Goal: Task Accomplishment & Management: Manage account settings

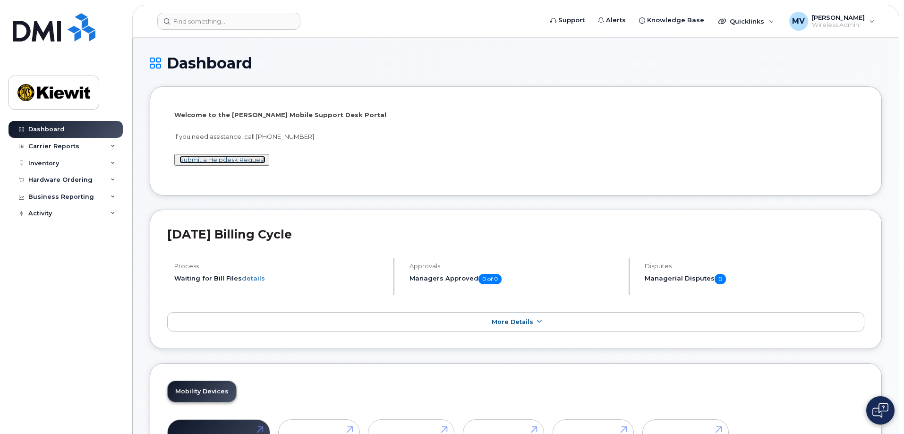
click at [255, 159] on link "Submit a Helpdesk Request" at bounding box center [222, 160] width 86 height 8
click at [62, 164] on div "Inventory" at bounding box center [66, 163] width 114 height 17
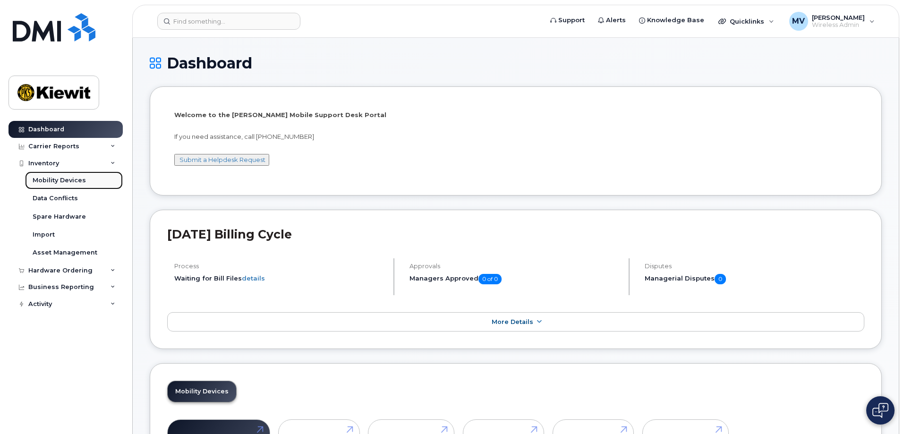
click at [54, 178] on div "Mobility Devices" at bounding box center [59, 180] width 53 height 9
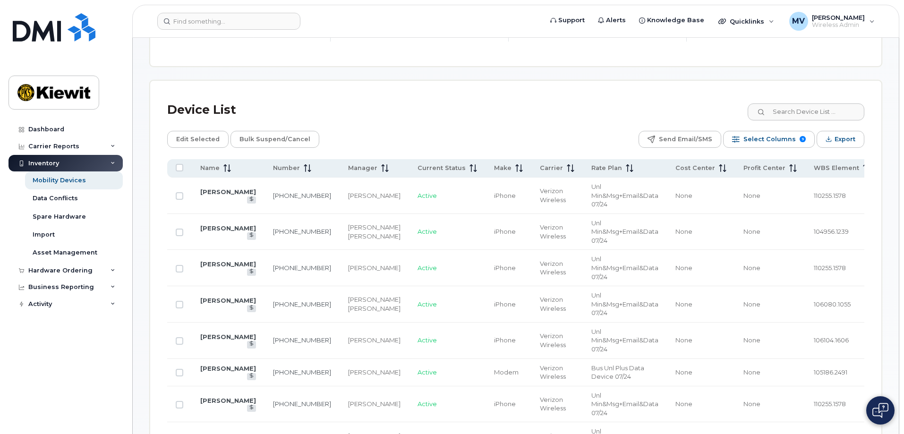
scroll to position [425, 0]
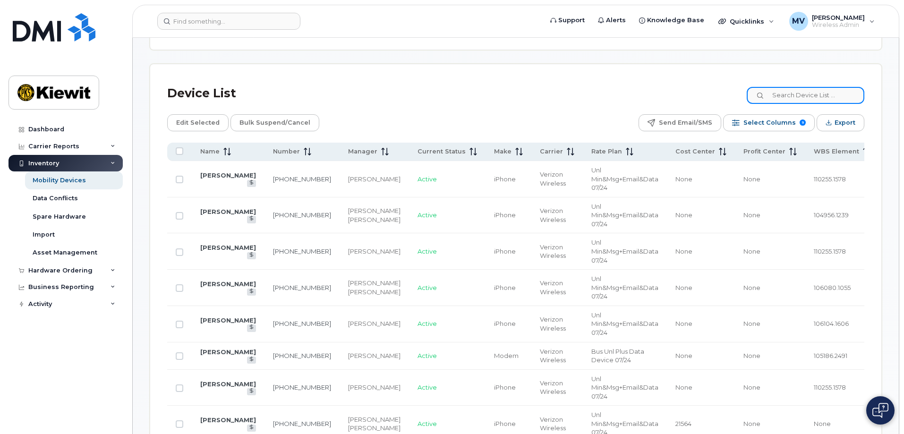
click at [792, 87] on input at bounding box center [806, 95] width 118 height 17
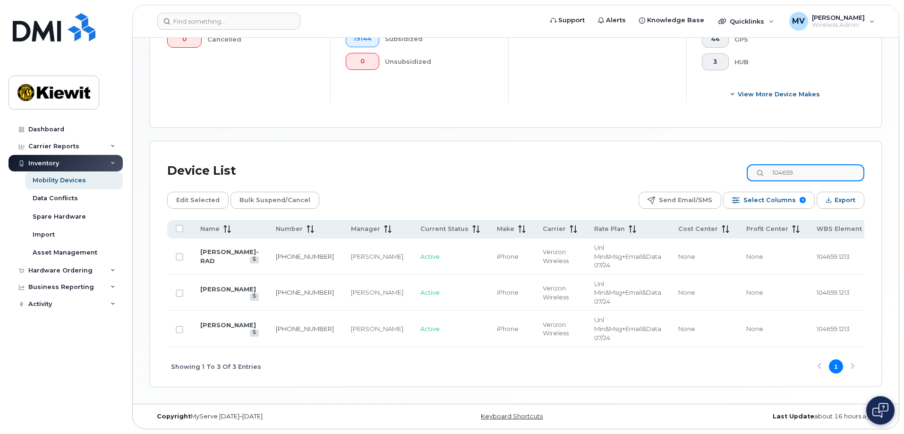
scroll to position [342, 0]
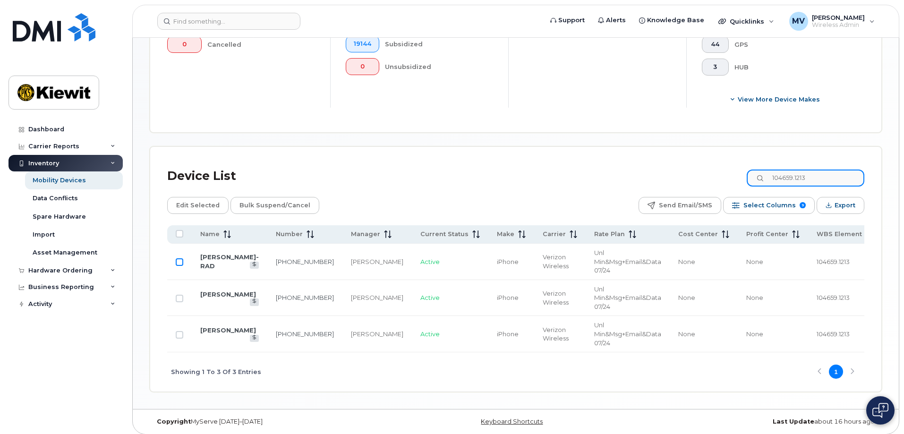
type input "104659.1213"
click at [179, 258] on input "Row Unselected" at bounding box center [180, 262] width 8 height 8
checkbox input "true"
click at [196, 198] on span "Edit Selected" at bounding box center [197, 205] width 43 height 14
click at [192, 198] on span "Edit Selected" at bounding box center [197, 205] width 43 height 14
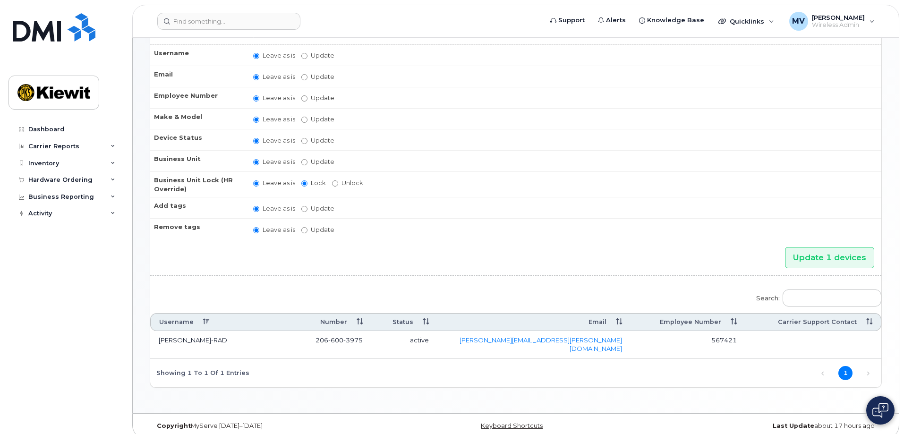
scroll to position [69, 0]
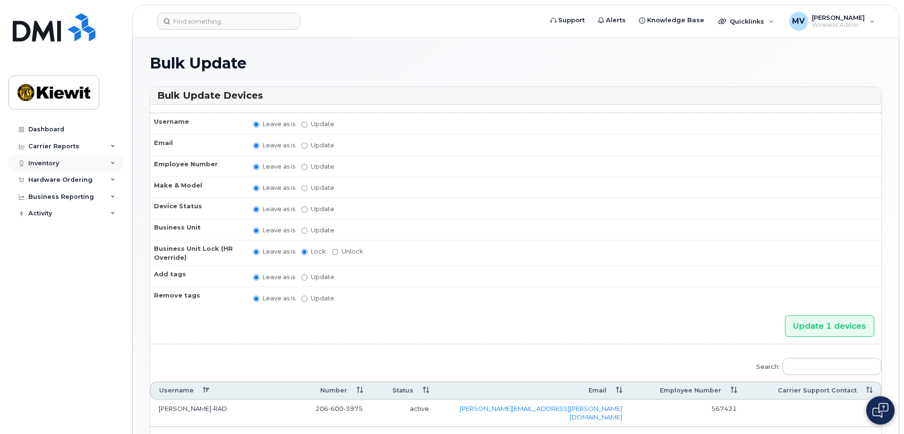
click at [43, 160] on div "Inventory" at bounding box center [43, 164] width 31 height 8
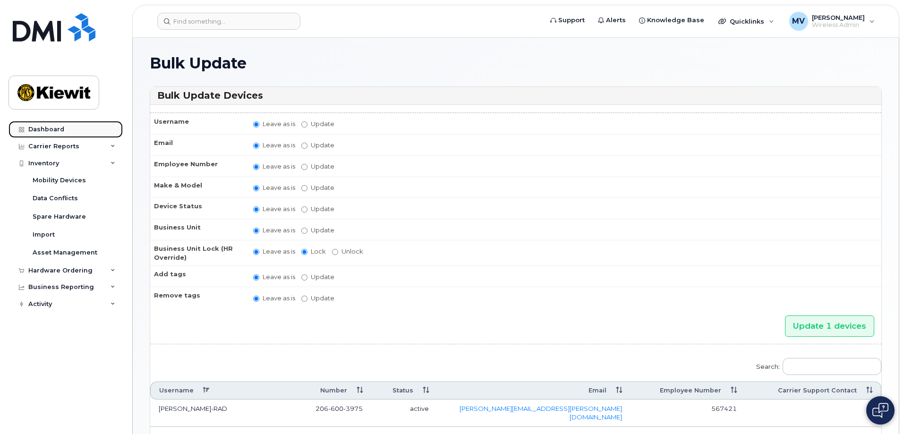
click at [49, 127] on div "Dashboard" at bounding box center [46, 130] width 36 height 8
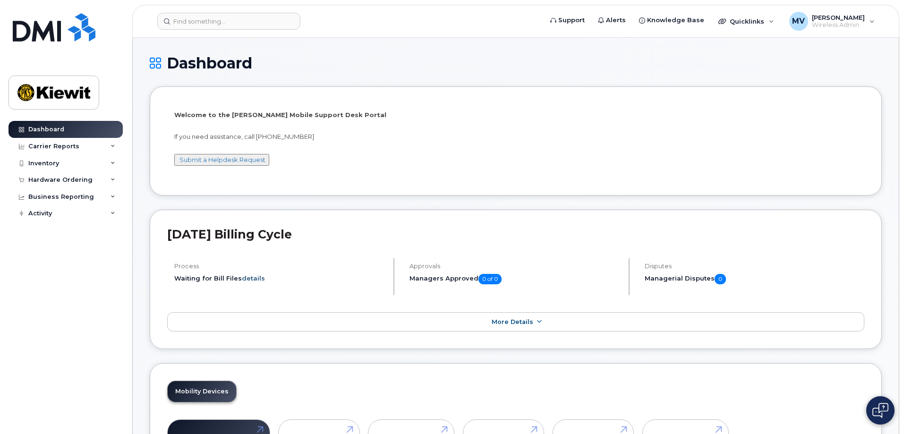
click at [255, 278] on link "details" at bounding box center [253, 278] width 23 height 8
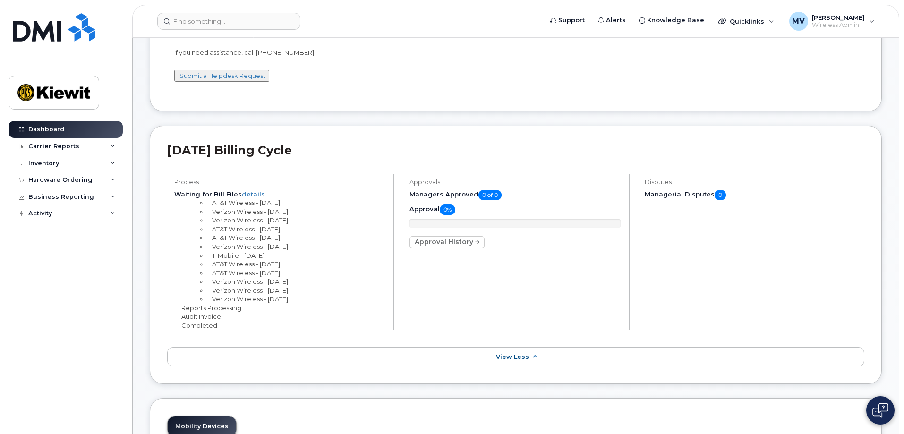
scroll to position [94, 0]
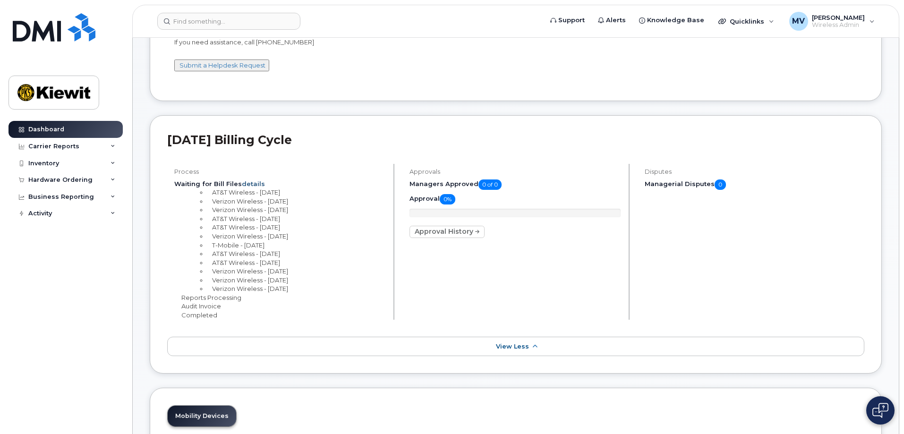
click at [252, 183] on link "details" at bounding box center [253, 184] width 23 height 8
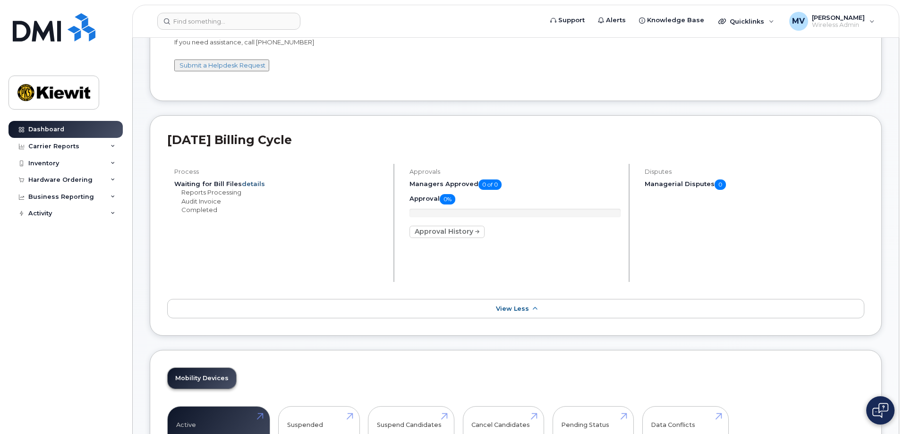
click at [251, 185] on link "details" at bounding box center [253, 184] width 23 height 8
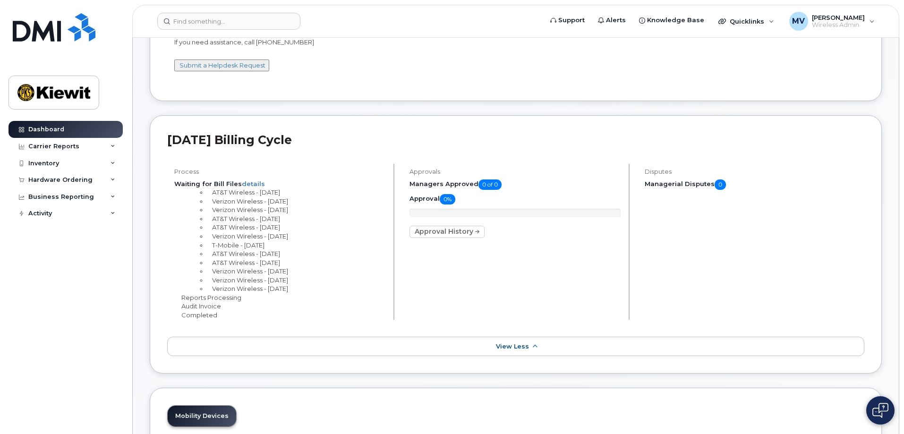
click at [238, 203] on li "Verizon Wireless - Jul 8th" at bounding box center [296, 201] width 178 height 9
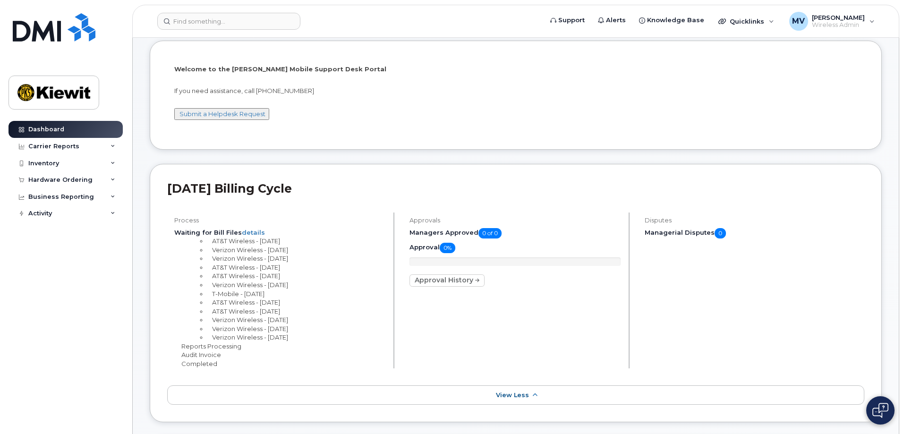
scroll to position [0, 0]
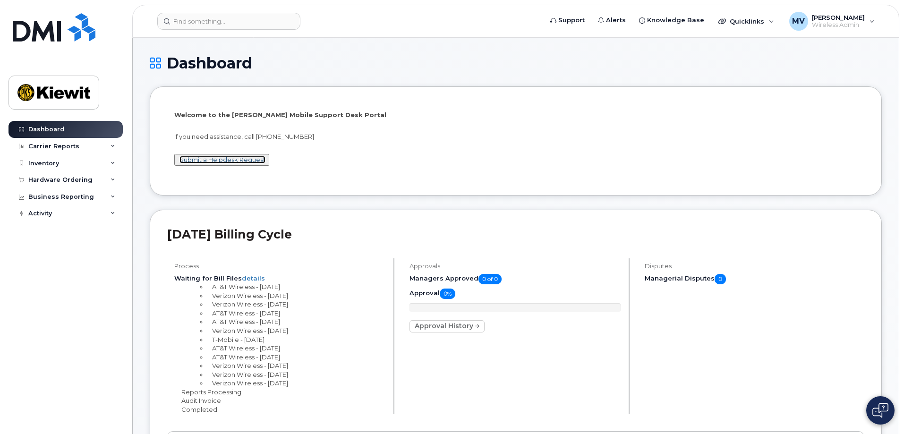
click at [231, 161] on link "Submit a Helpdesk Request" at bounding box center [222, 160] width 86 height 8
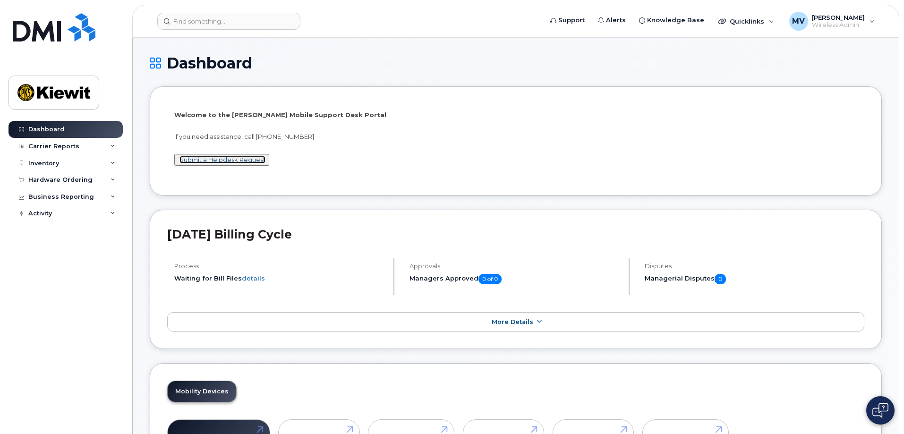
click at [209, 159] on link "Submit a Helpdesk Request" at bounding box center [222, 160] width 86 height 8
click at [245, 23] on input at bounding box center [228, 21] width 143 height 17
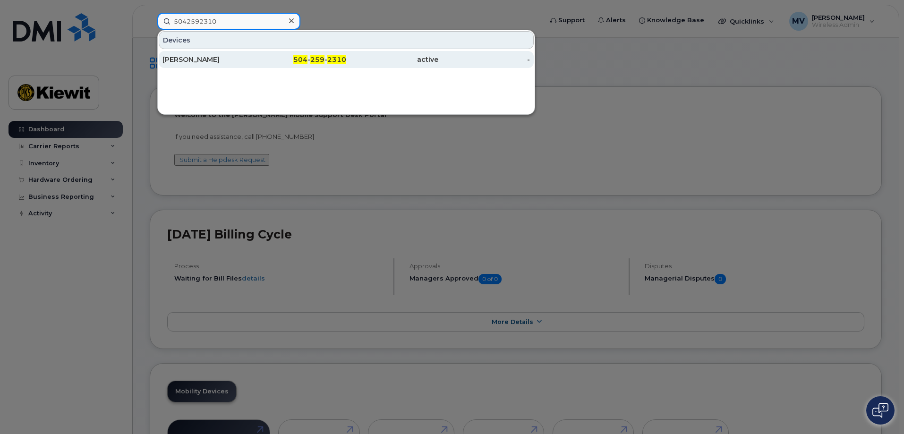
type input "5042592310"
click at [216, 61] on div "BRYAN BATTON" at bounding box center [208, 59] width 92 height 9
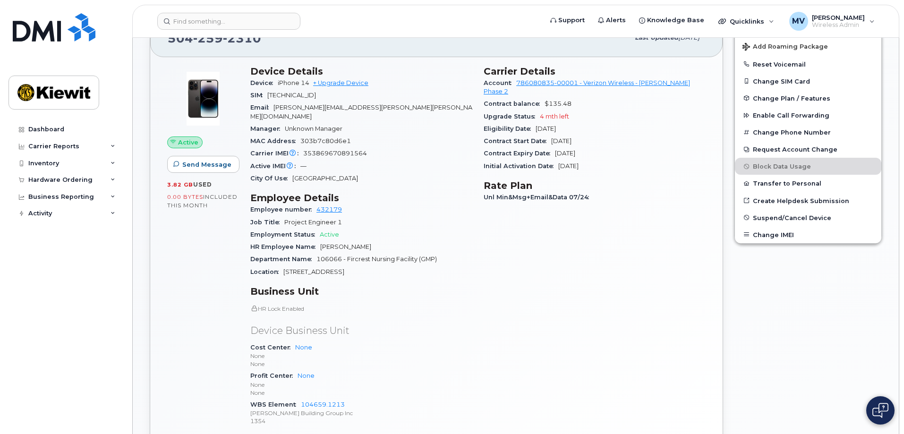
scroll to position [331, 0]
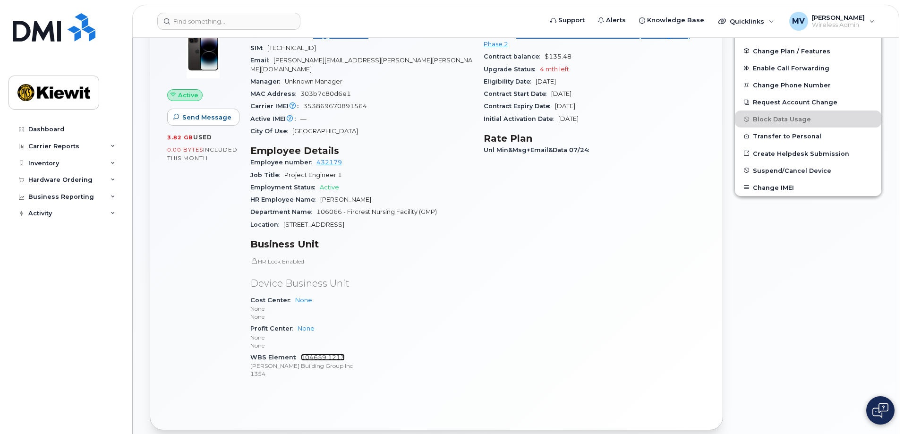
click at [333, 354] on link "104659.1213" at bounding box center [323, 357] width 44 height 7
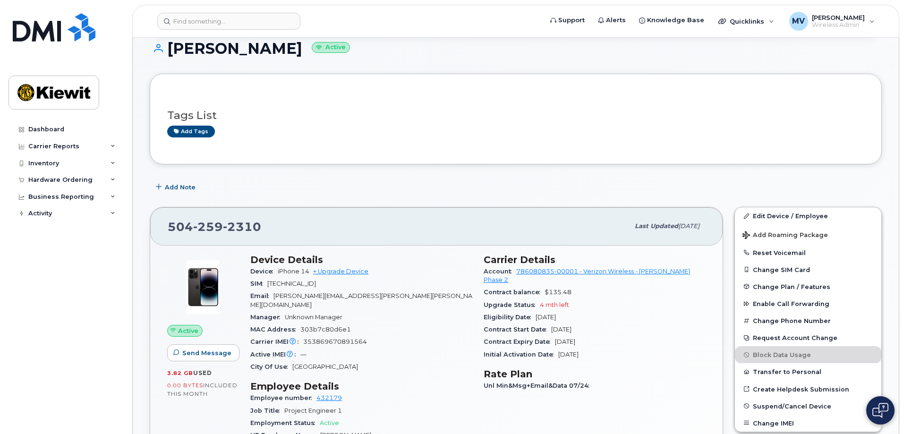
scroll to position [94, 0]
click at [804, 214] on link "Edit Device / Employee" at bounding box center [808, 216] width 146 height 17
click at [776, 215] on link "Edit Device / Employee" at bounding box center [808, 216] width 146 height 17
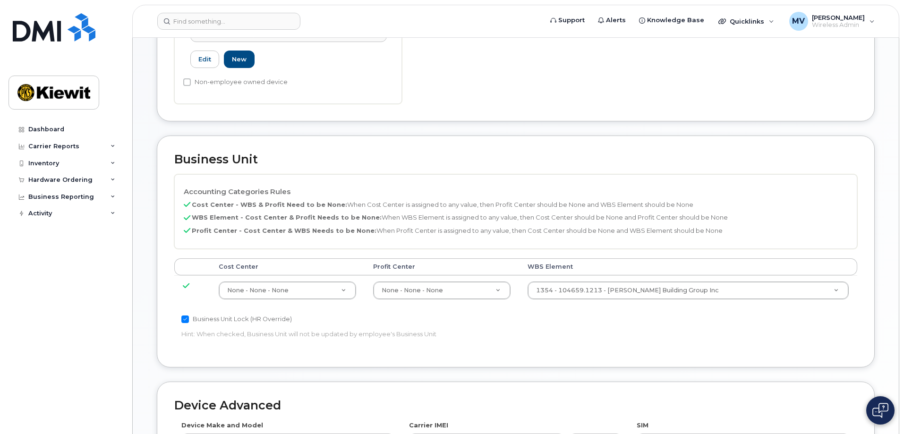
scroll to position [331, 0]
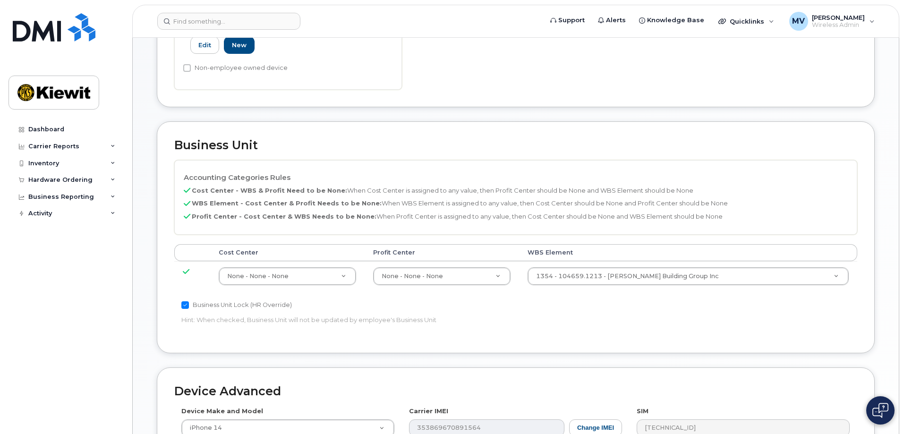
click at [183, 301] on input "Business Unit Lock (HR Override)" at bounding box center [185, 305] width 8 height 8
checkbox input "false"
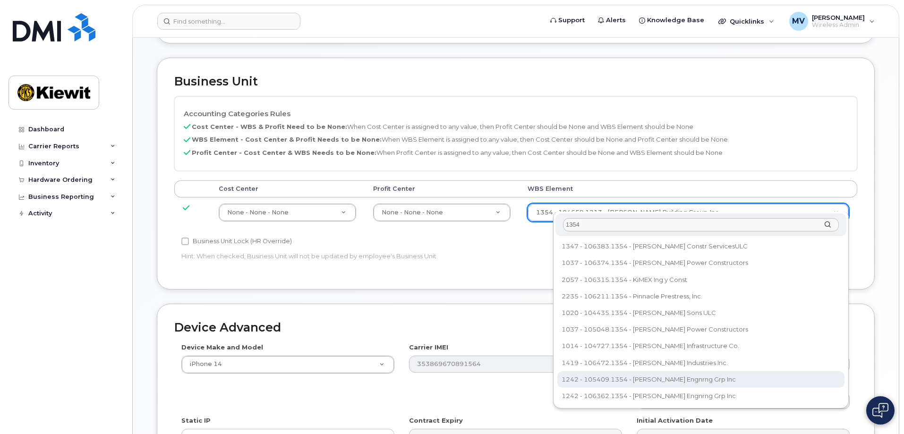
scroll to position [378, 0]
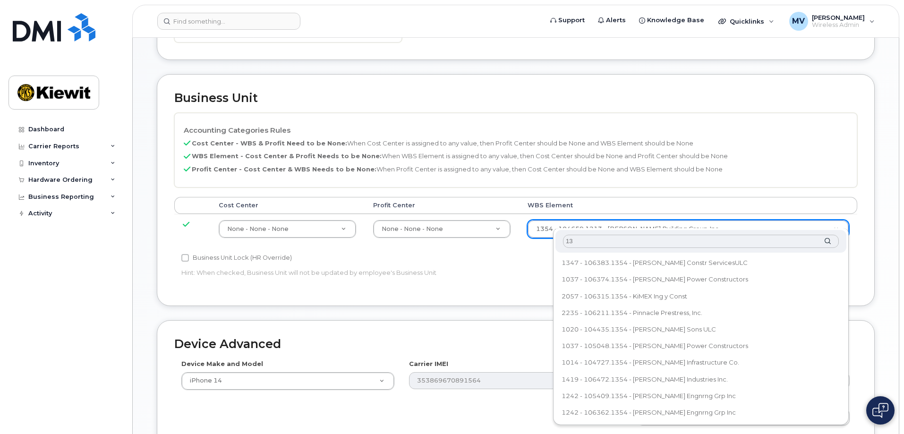
type input "1"
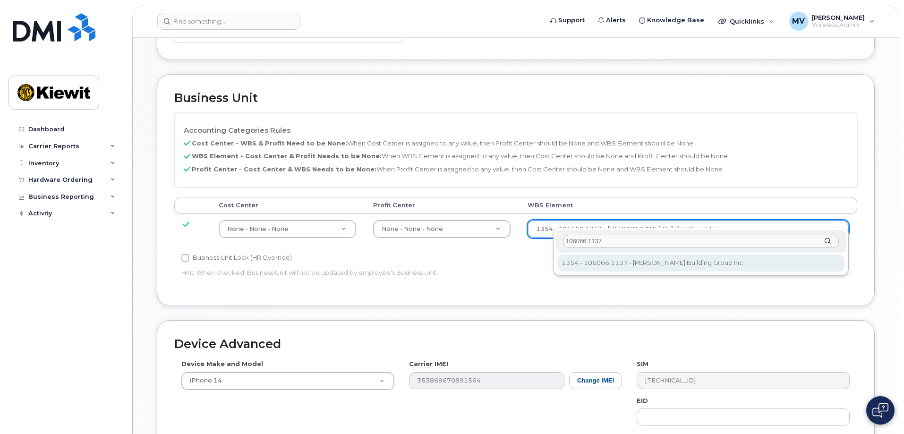
type input "106066.1137"
type input "33795637"
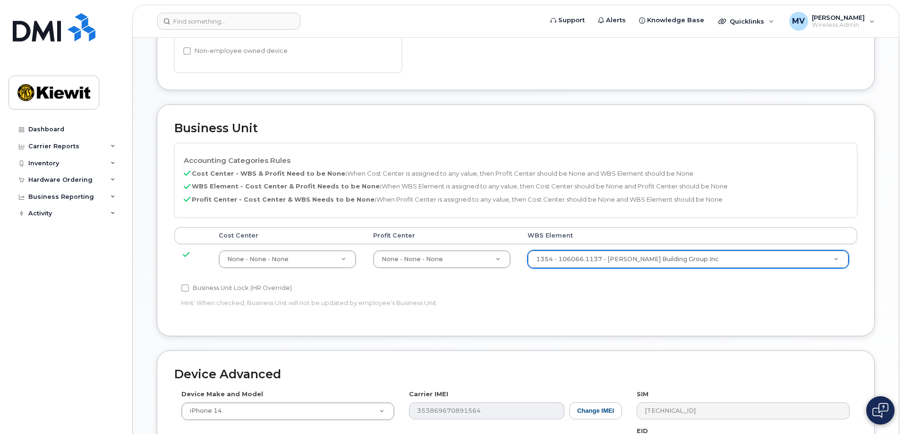
scroll to position [395, 0]
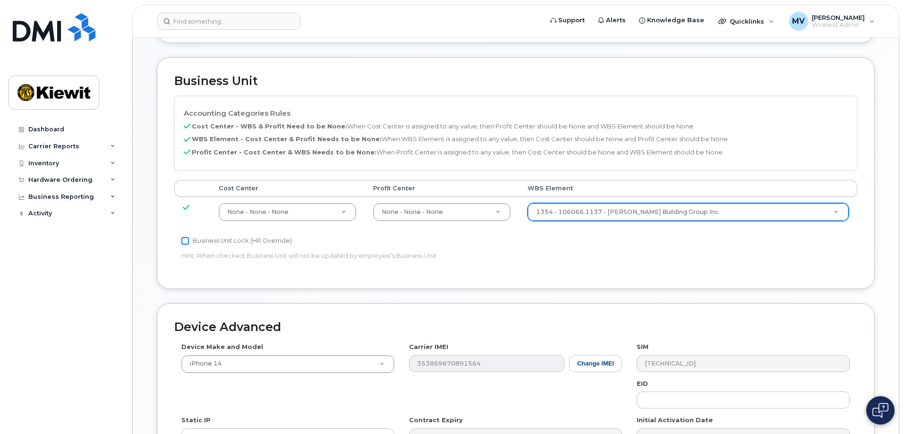
click at [187, 237] on input "Business Unit Lock (HR Override)" at bounding box center [185, 241] width 8 height 8
checkbox input "true"
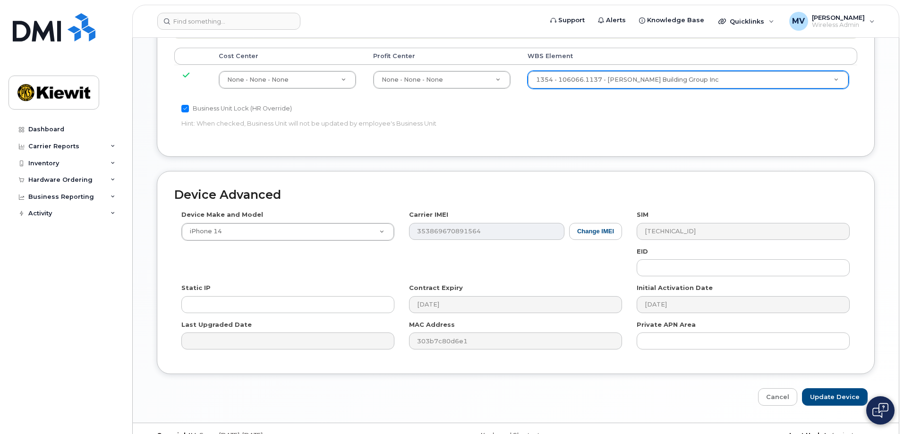
scroll to position [536, 0]
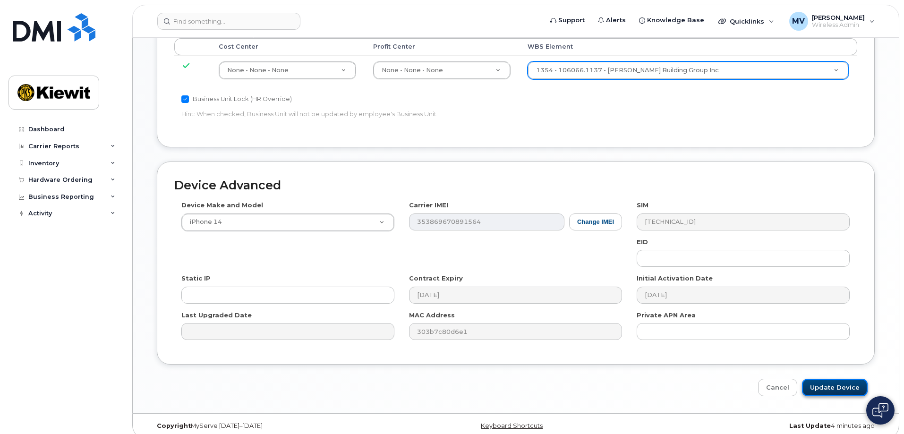
click at [833, 379] on input "Update Device" at bounding box center [835, 387] width 66 height 17
type input "Saving..."
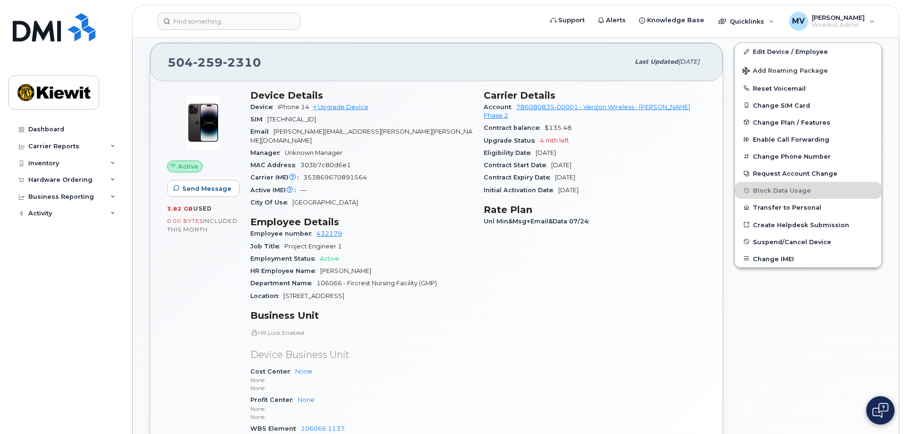
scroll to position [236, 0]
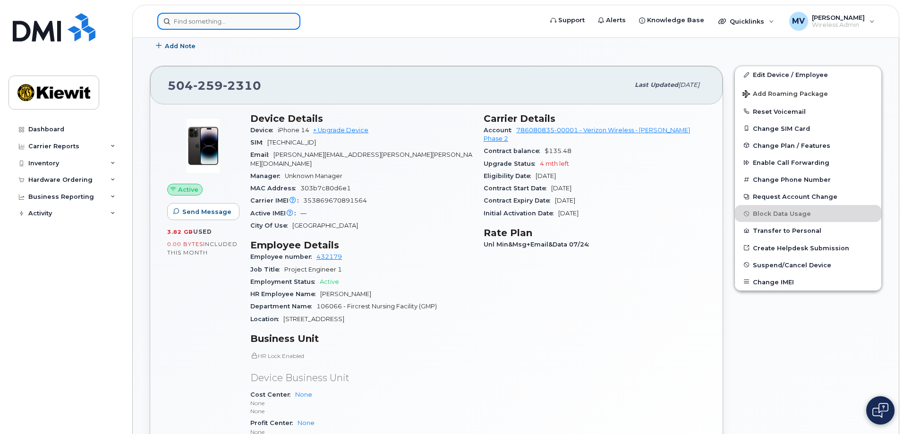
click at [249, 23] on input at bounding box center [228, 21] width 143 height 17
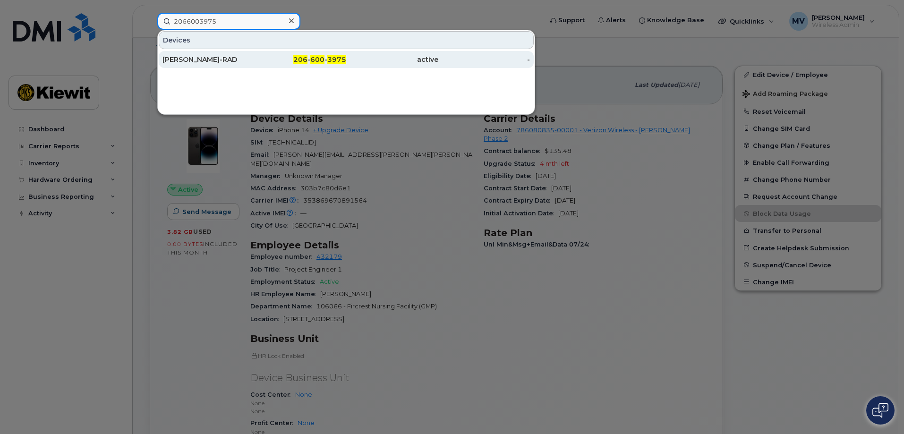
type input "2066003975"
click at [237, 58] on div "[PERSON_NAME]-RAD" at bounding box center [208, 59] width 92 height 9
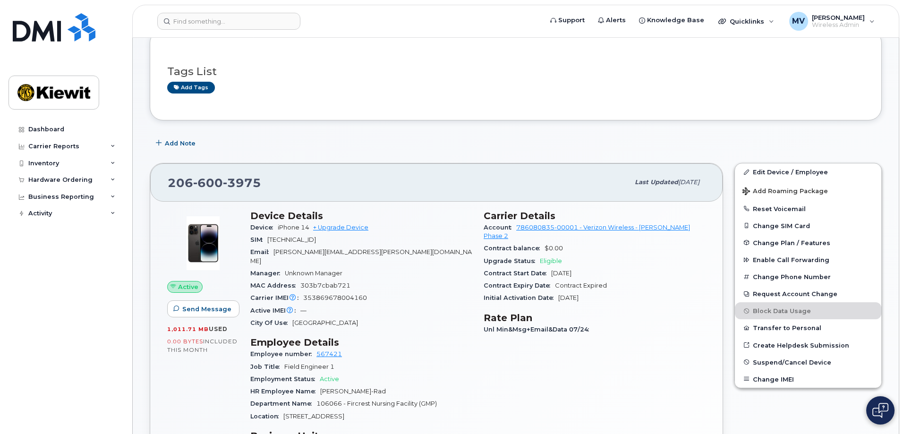
scroll to position [47, 0]
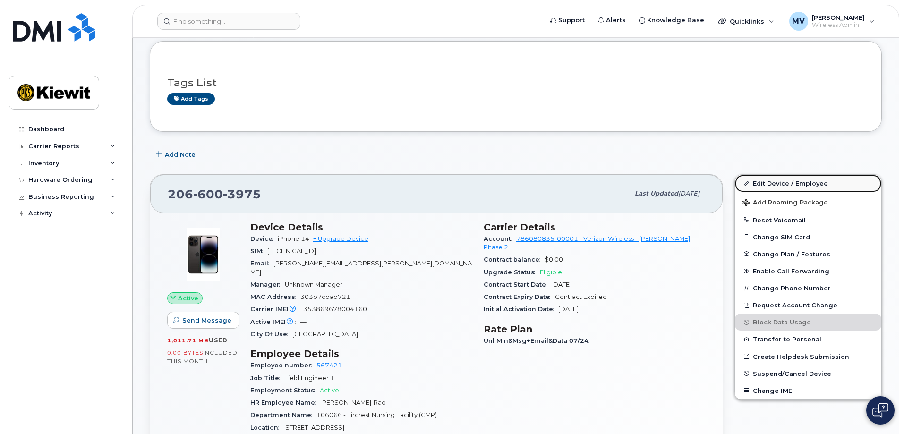
click at [784, 182] on link "Edit Device / Employee" at bounding box center [808, 183] width 146 height 17
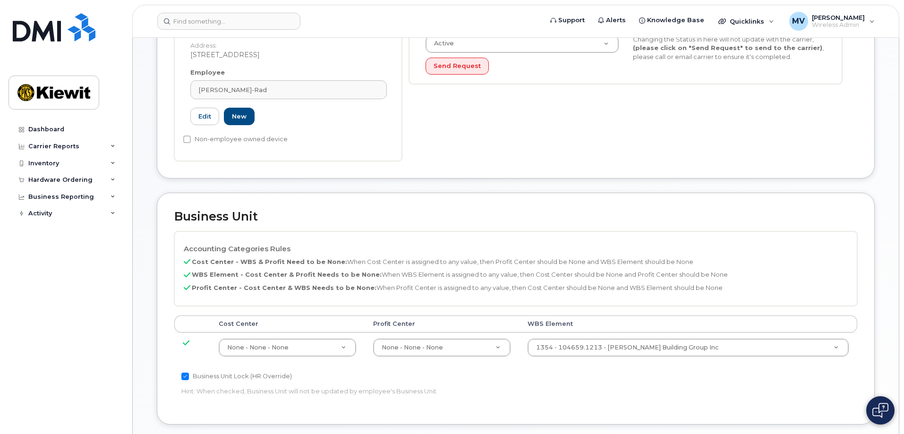
scroll to position [283, 0]
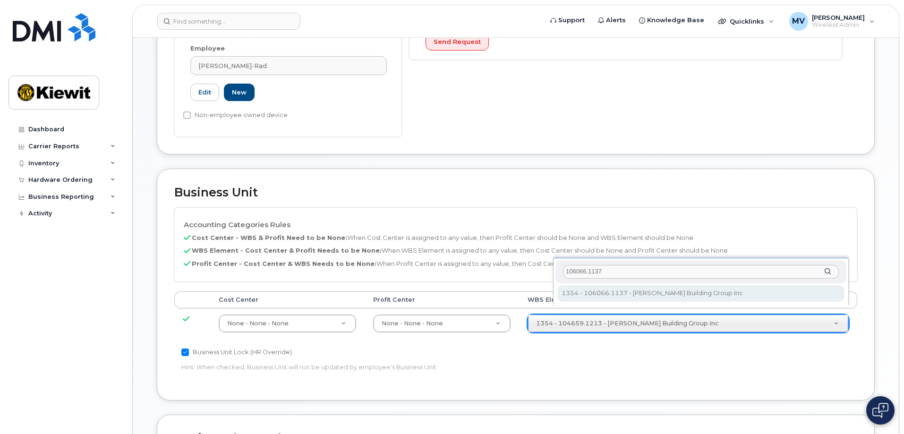
type input "106066.1137"
type input "33795637"
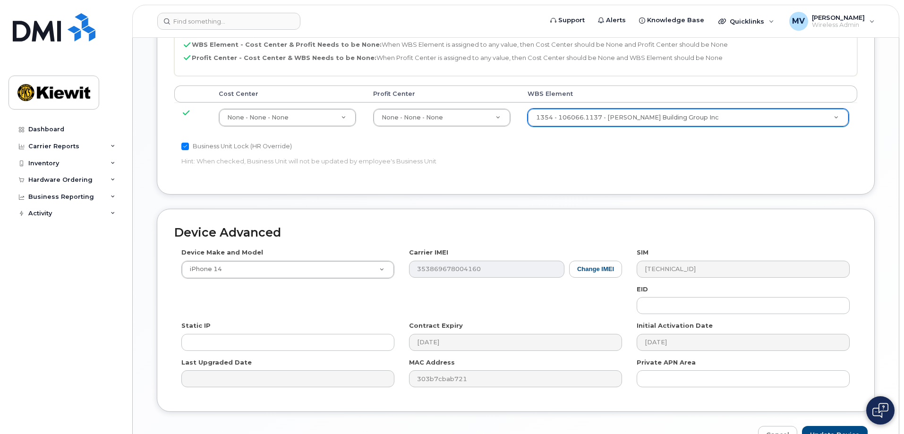
scroll to position [519, 0]
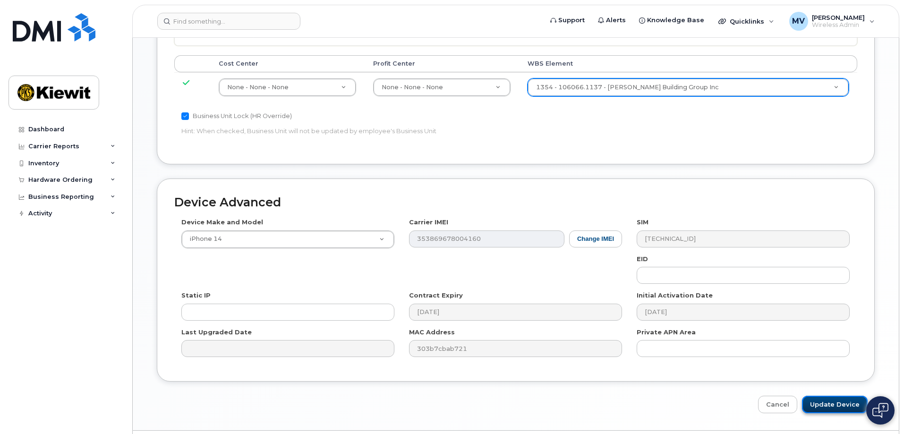
click at [834, 396] on input "Update Device" at bounding box center [835, 404] width 66 height 17
type input "Saving..."
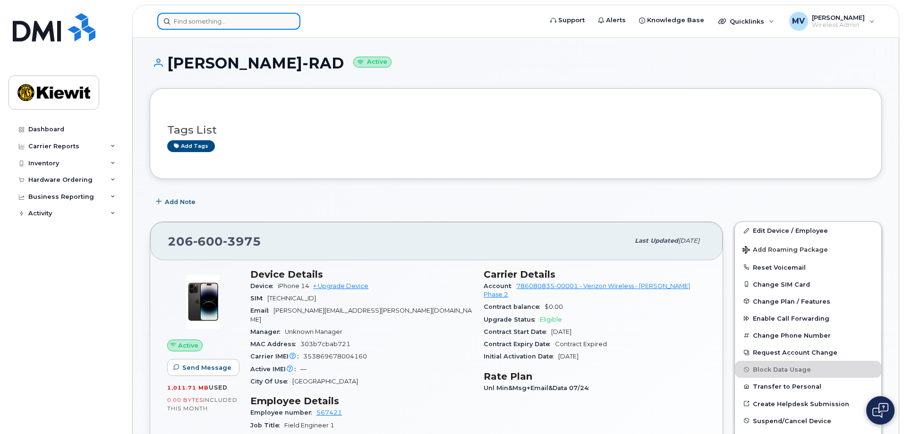
click at [254, 22] on input at bounding box center [228, 21] width 143 height 17
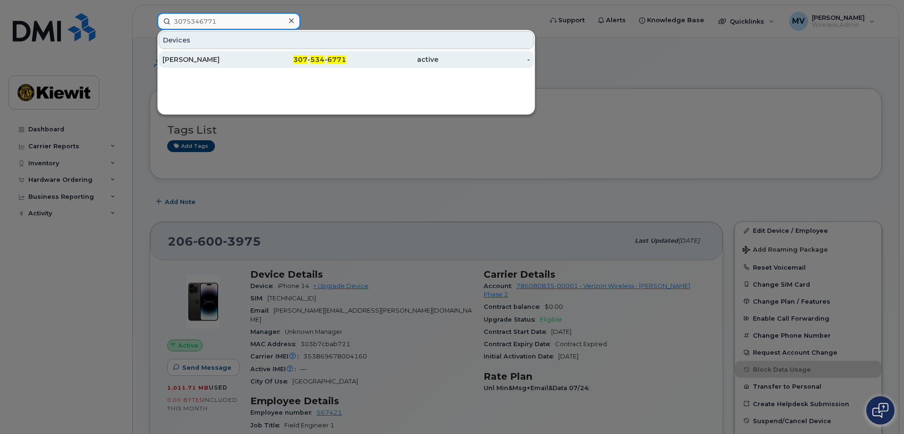
type input "3075346771"
click at [210, 60] on div "[PERSON_NAME]" at bounding box center [208, 59] width 92 height 9
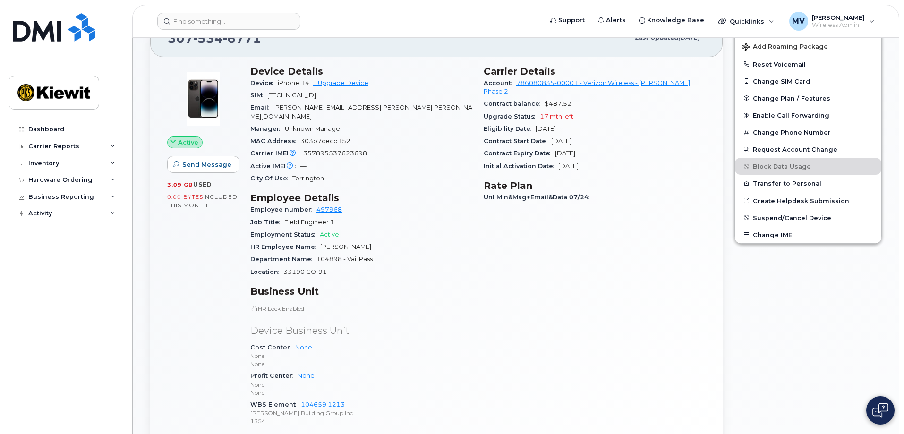
scroll to position [142, 0]
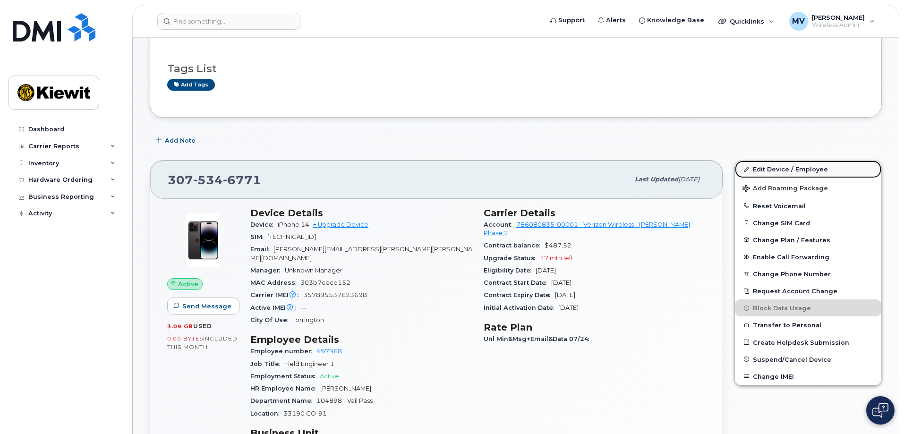
click at [783, 167] on link "Edit Device / Employee" at bounding box center [808, 169] width 146 height 17
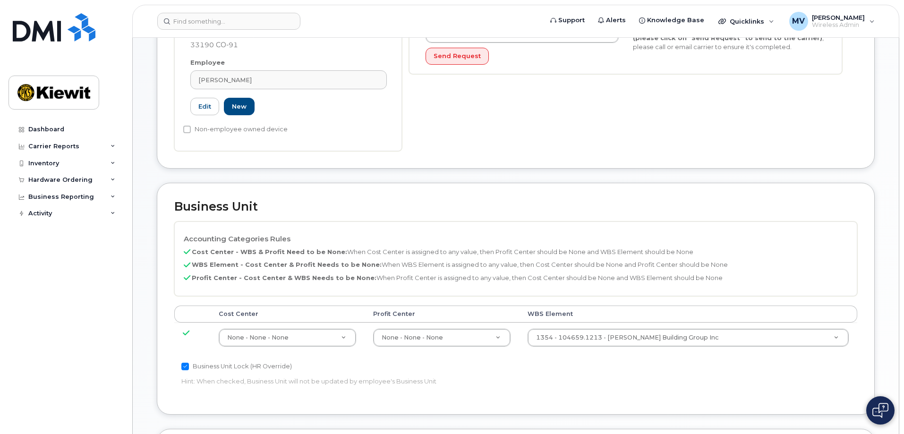
scroll to position [283, 0]
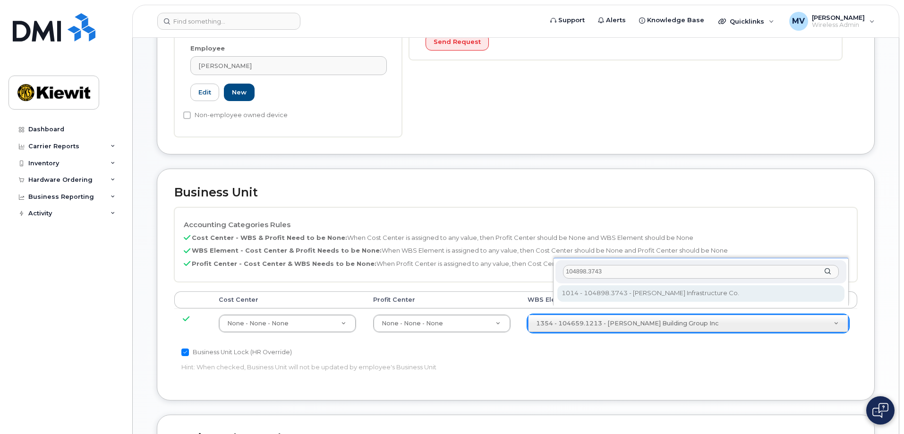
type input "104898.3743"
type input "29792095"
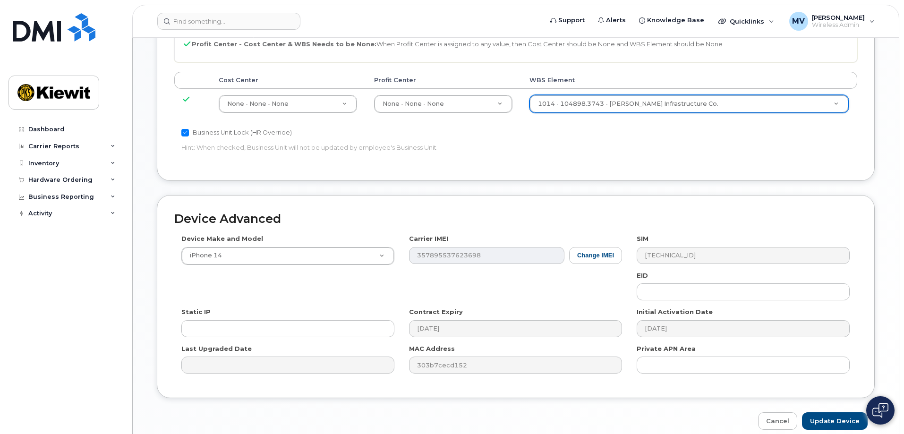
scroll to position [519, 0]
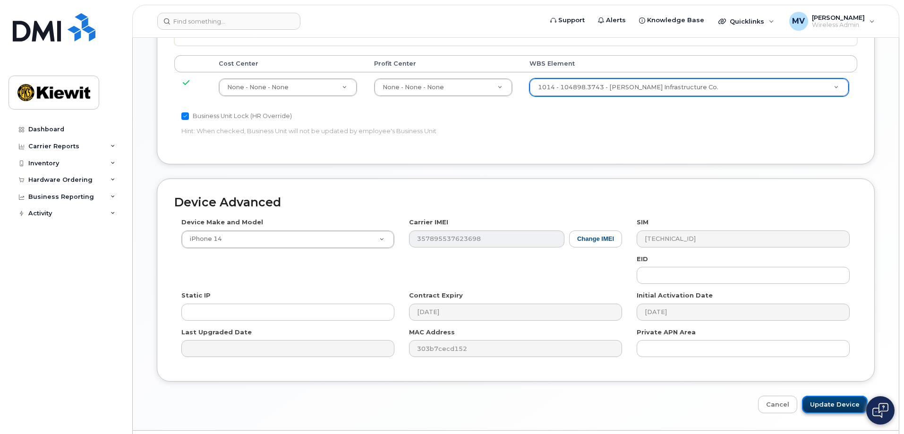
click at [839, 396] on input "Update Device" at bounding box center [835, 404] width 66 height 17
type input "Saving..."
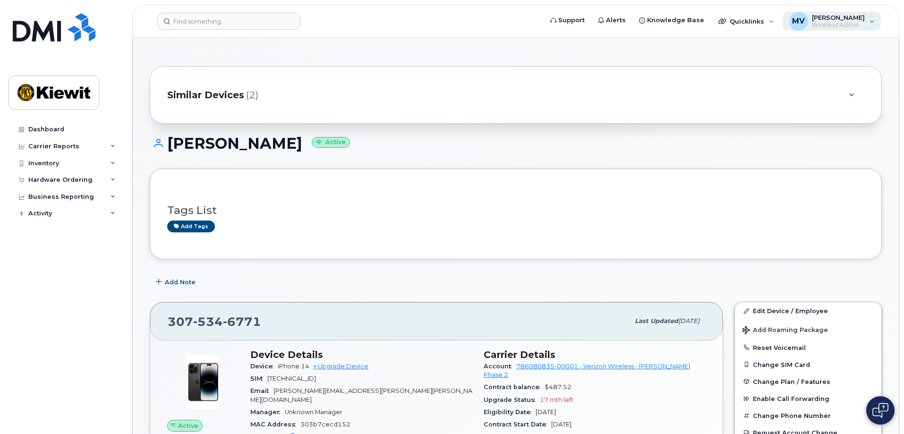
click at [873, 19] on div "MV [PERSON_NAME] Wireless Admin" at bounding box center [832, 21] width 99 height 19
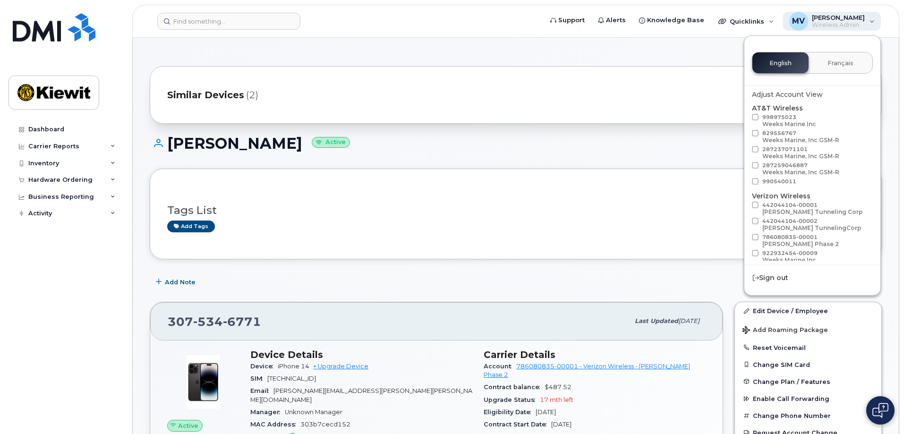
click at [873, 20] on div "MV [PERSON_NAME] Wireless Admin" at bounding box center [832, 21] width 99 height 19
